Goal: Task Accomplishment & Management: Complete application form

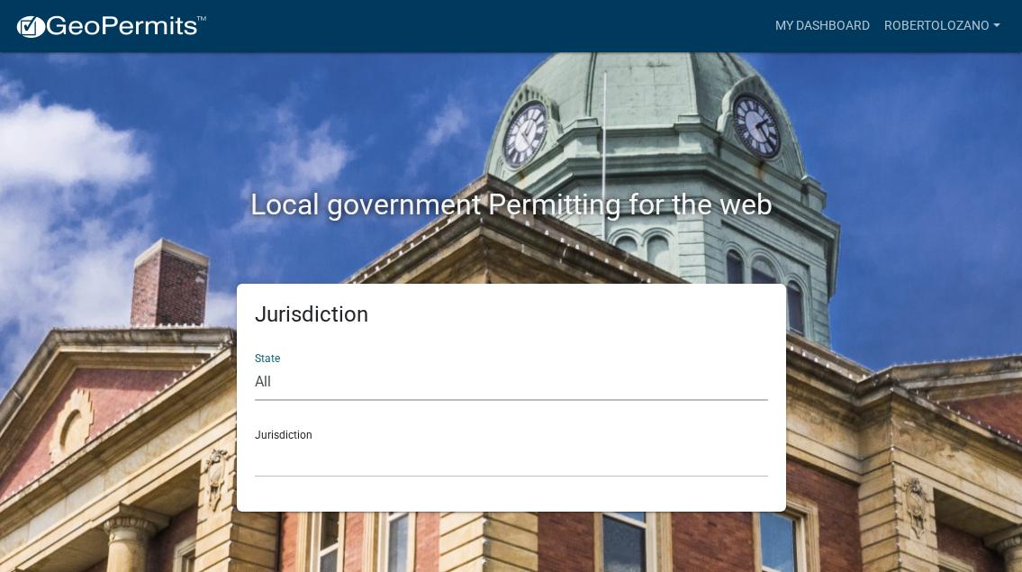
click at [255, 364] on select "All [US_STATE] [US_STATE] [US_STATE] [US_STATE] [US_STATE] [US_STATE] [US_STATE…" at bounding box center [511, 382] width 513 height 37
select select "[US_STATE]"
click option "[US_STATE]" at bounding box center [0, 0] width 0 height 0
click at [255, 440] on select "City of [GEOGRAPHIC_DATA], [US_STATE] City of [GEOGRAPHIC_DATA], [US_STATE] Cit…" at bounding box center [511, 458] width 513 height 37
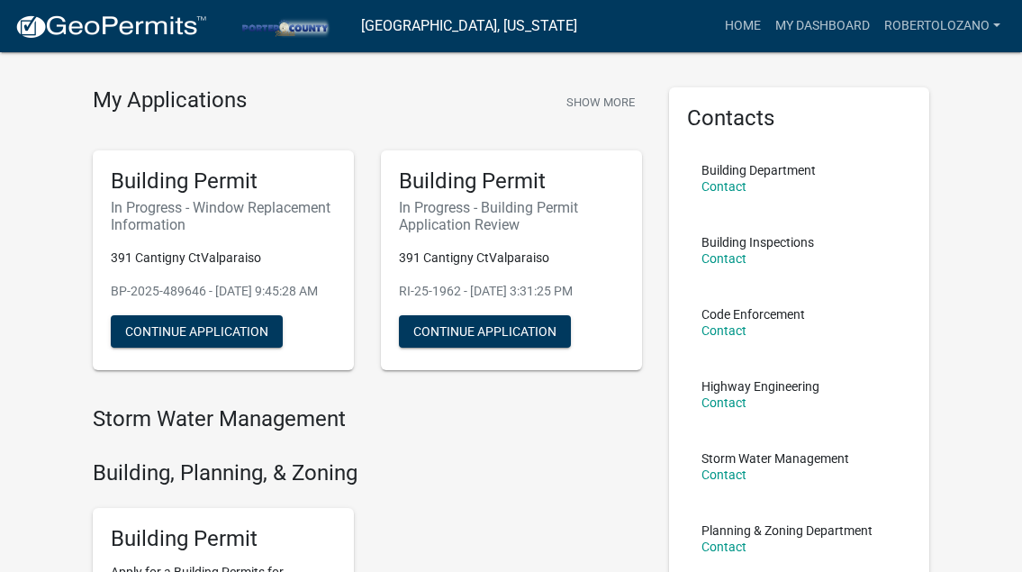
scroll to position [38, 0]
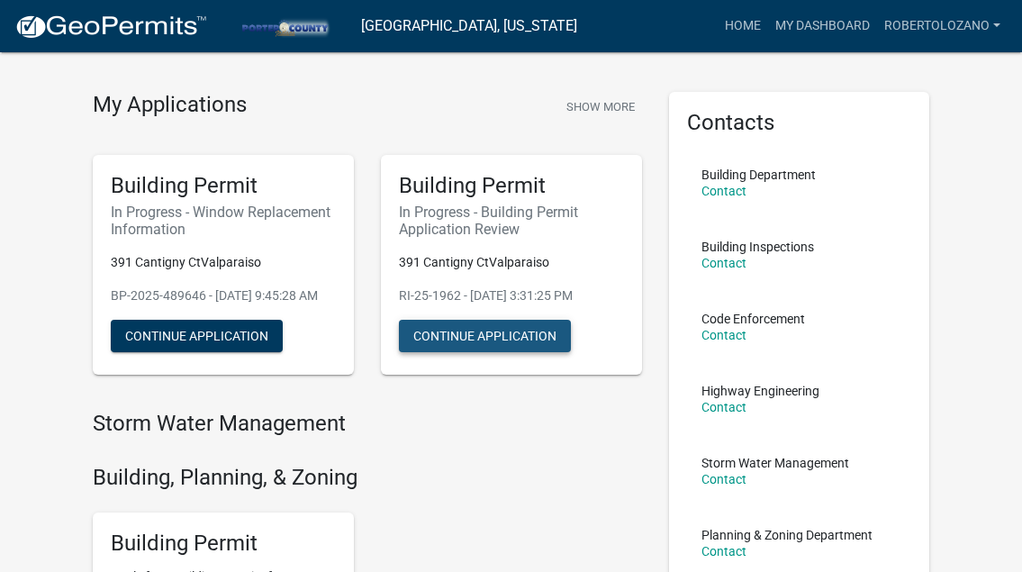
click at [510, 339] on button "Continue Application" at bounding box center [485, 336] width 172 height 32
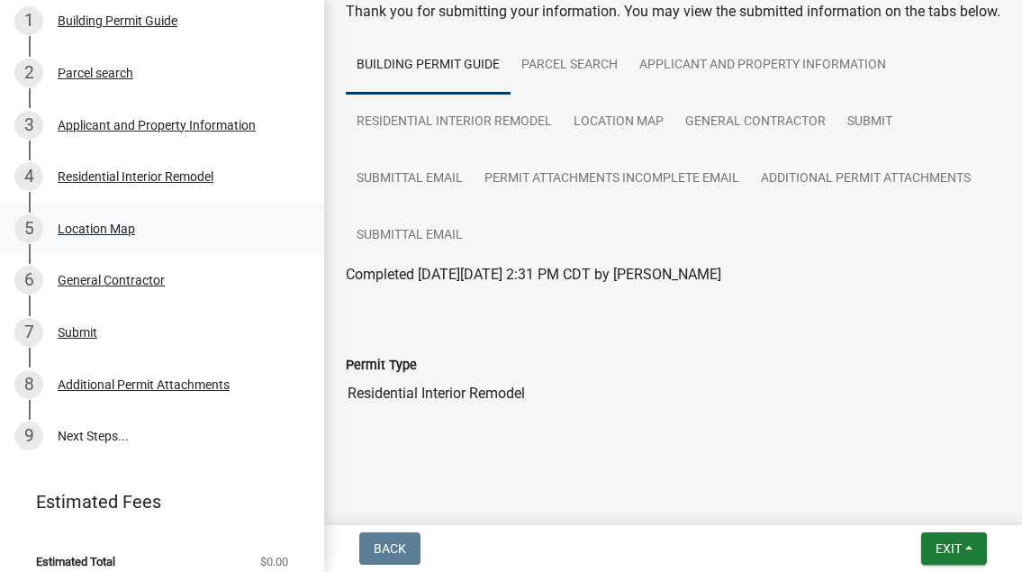
scroll to position [259, 0]
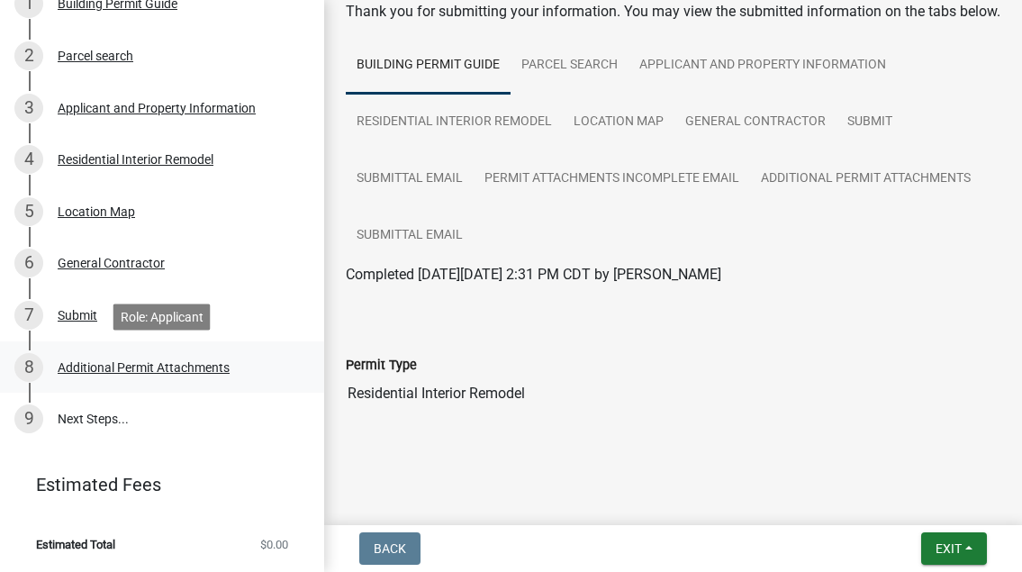
click at [178, 365] on div "Additional Permit Attachments" at bounding box center [144, 367] width 172 height 13
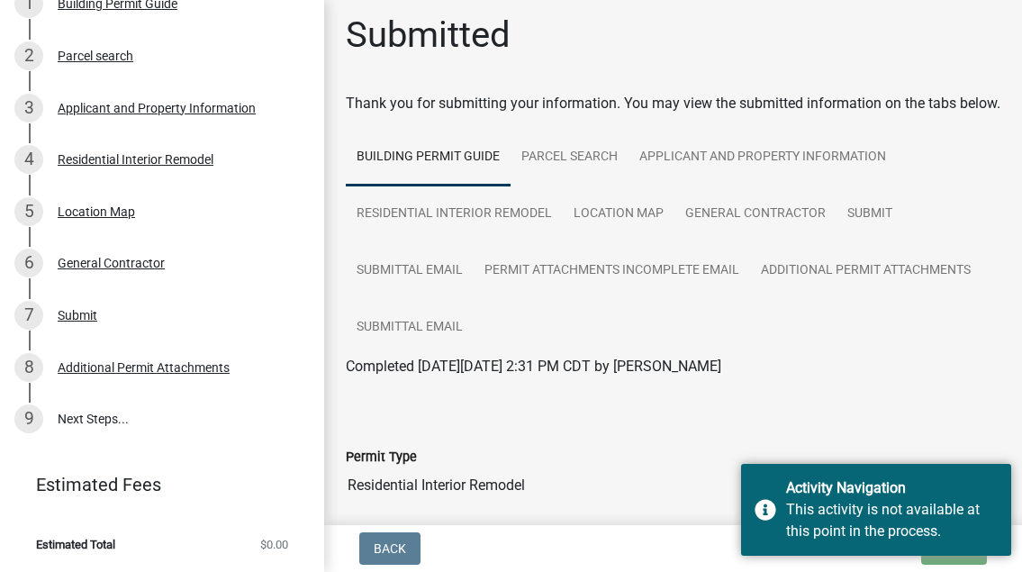
scroll to position [4, 0]
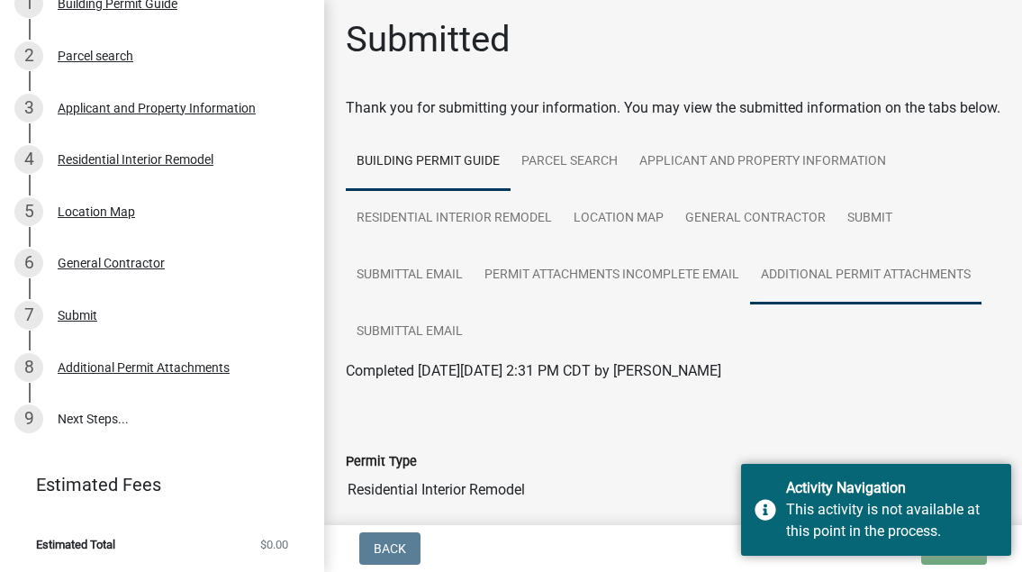
click at [902, 275] on link "Additional Permit Attachments" at bounding box center [865, 276] width 231 height 58
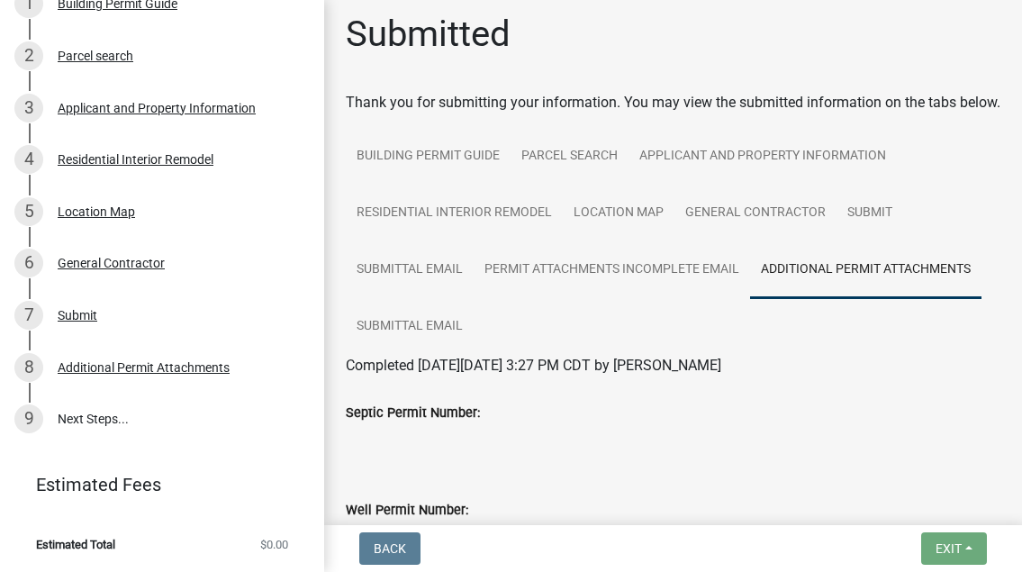
scroll to position [0, 0]
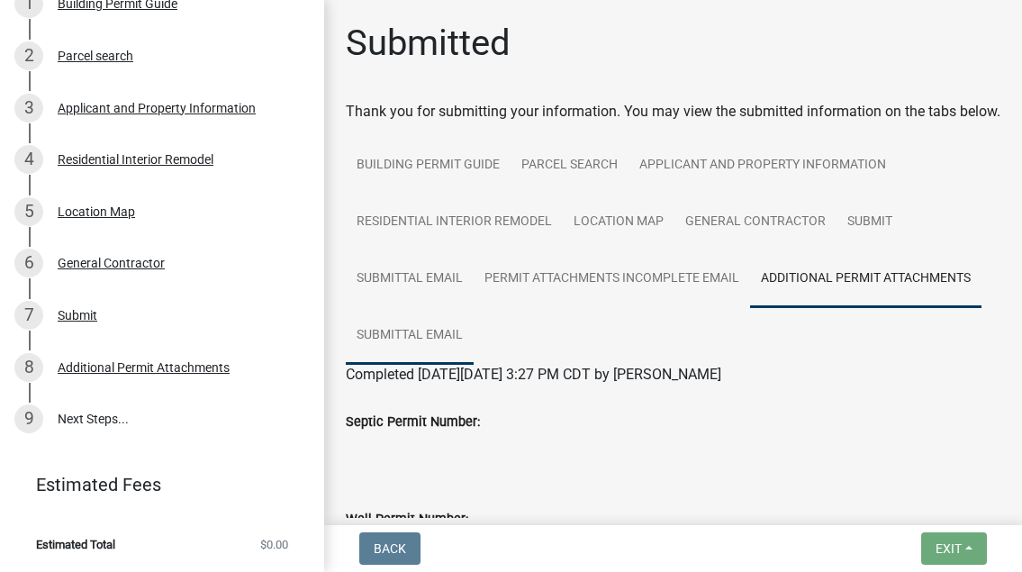
click at [413, 333] on link "Submittal Email" at bounding box center [410, 336] width 128 height 58
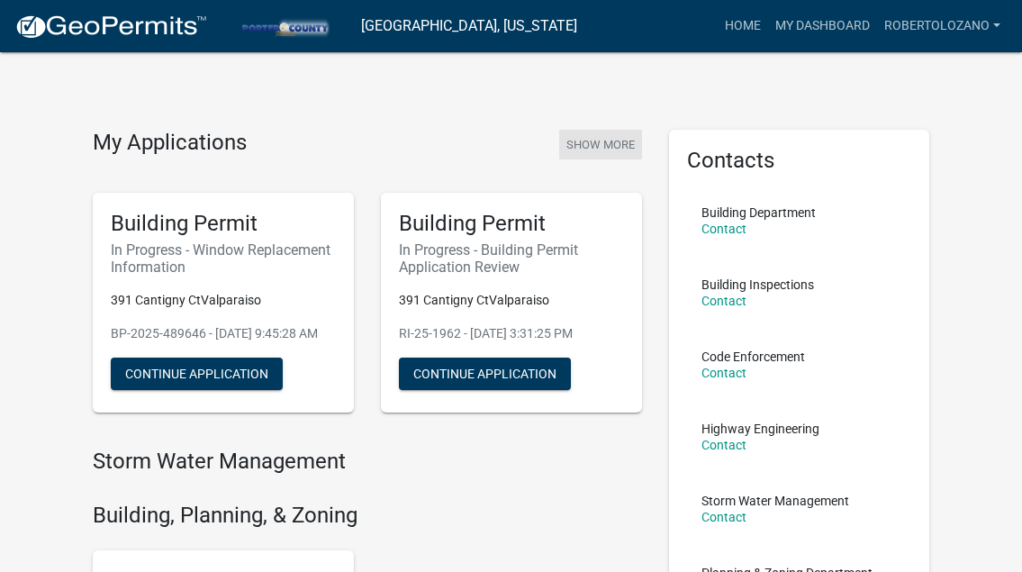
click at [595, 140] on button "Show More" at bounding box center [600, 145] width 83 height 30
